Goal: Information Seeking & Learning: Learn about a topic

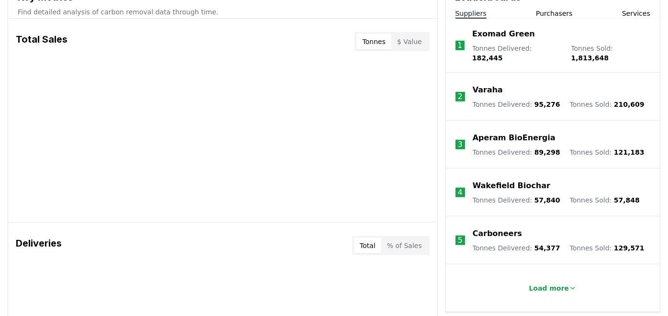
scroll to position [372, 0]
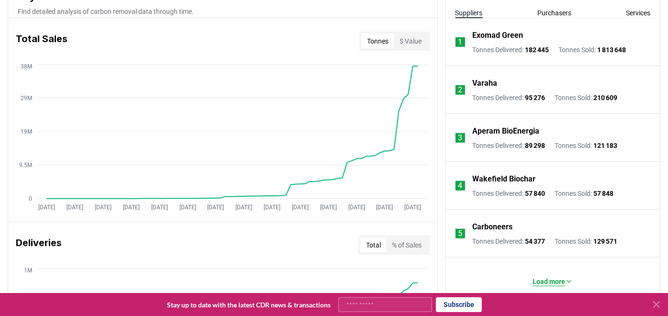
click at [559, 276] on p "Load more" at bounding box center [548, 281] width 33 height 10
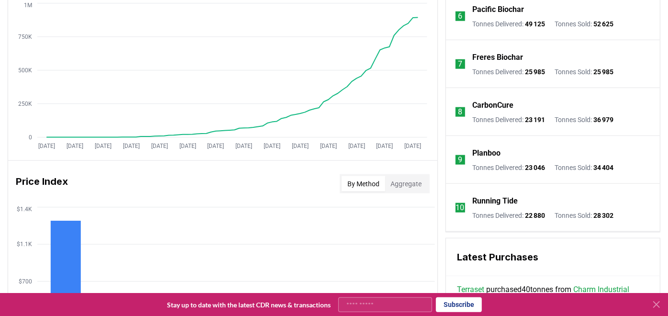
scroll to position [637, 0]
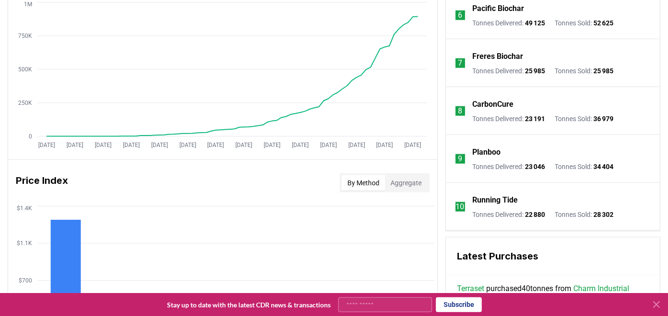
click at [658, 305] on icon at bounding box center [655, 303] width 11 height 11
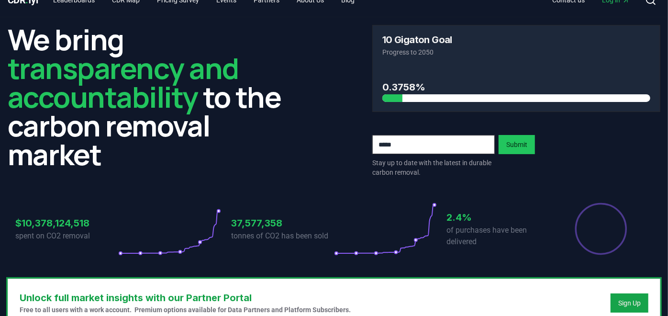
scroll to position [0, 0]
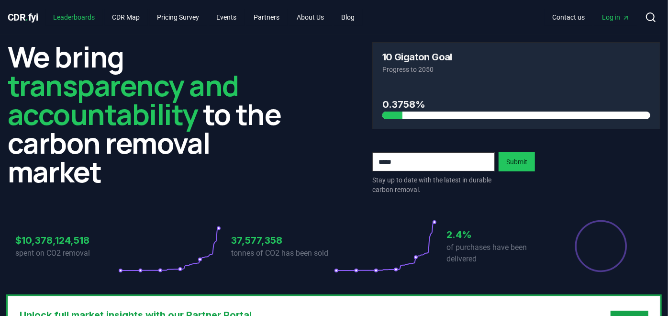
click at [70, 11] on link "Leaderboards" at bounding box center [74, 17] width 57 height 17
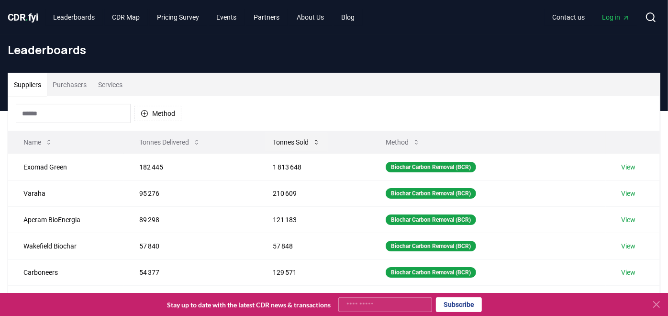
click at [308, 140] on button "Tonnes Sold" at bounding box center [296, 141] width 63 height 19
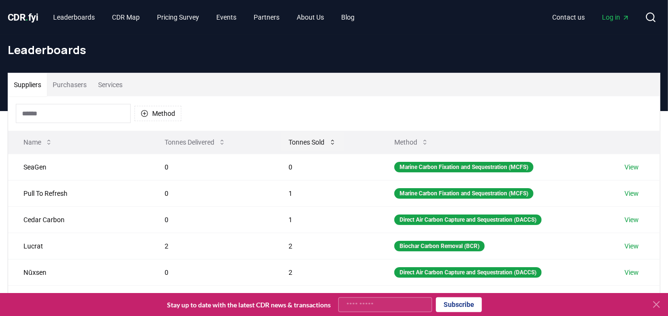
click at [308, 140] on button "Tonnes Sold" at bounding box center [312, 141] width 63 height 19
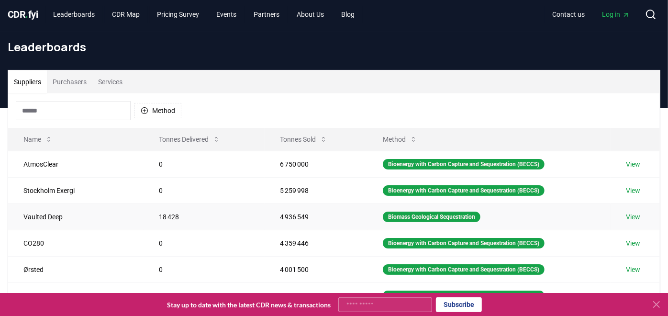
scroll to position [53, 0]
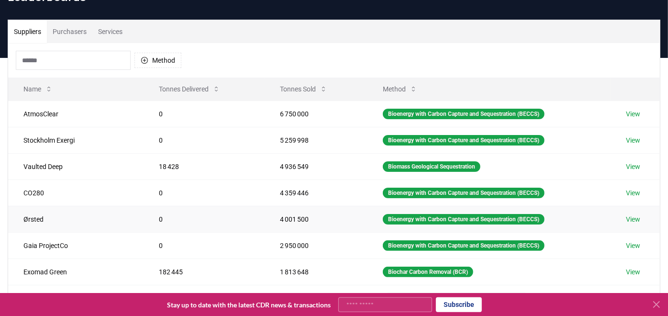
click at [636, 214] on link "View" at bounding box center [632, 219] width 14 height 10
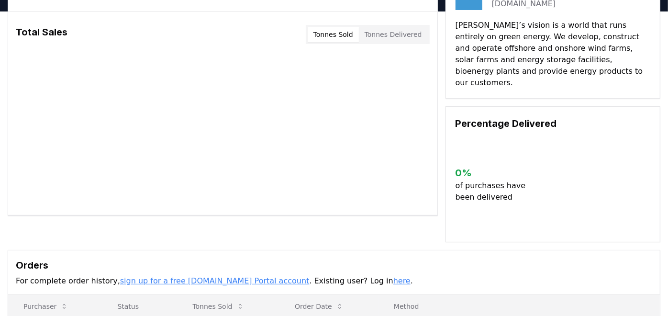
scroll to position [53, 0]
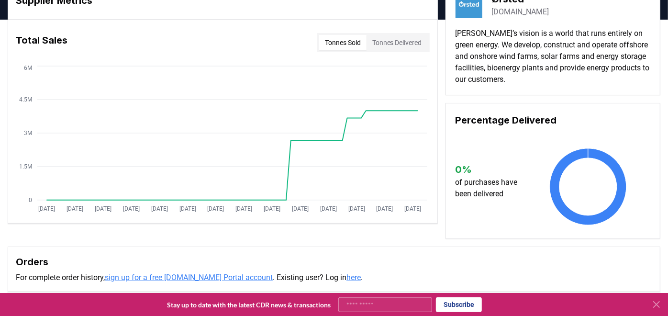
click at [403, 46] on button "Tonnes Delivered" at bounding box center [396, 42] width 61 height 15
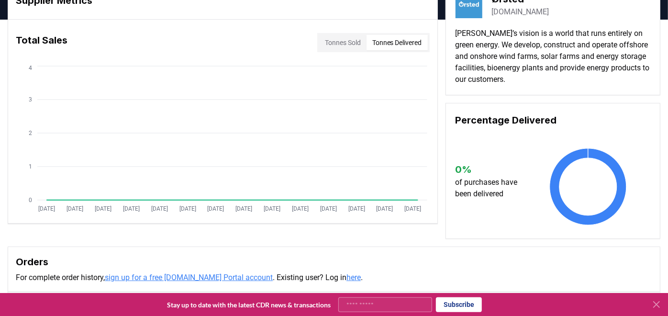
click at [349, 42] on button "Tonnes Sold" at bounding box center [342, 42] width 47 height 15
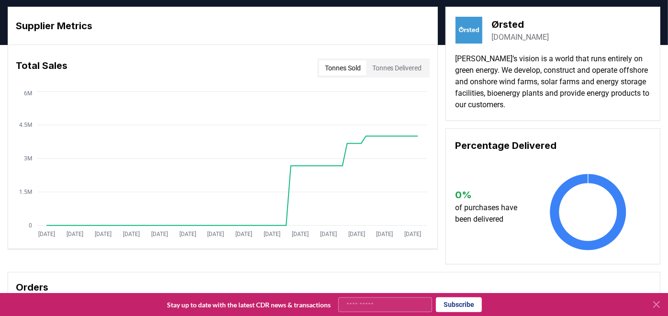
scroll to position [0, 0]
